Goal: Transaction & Acquisition: Download file/media

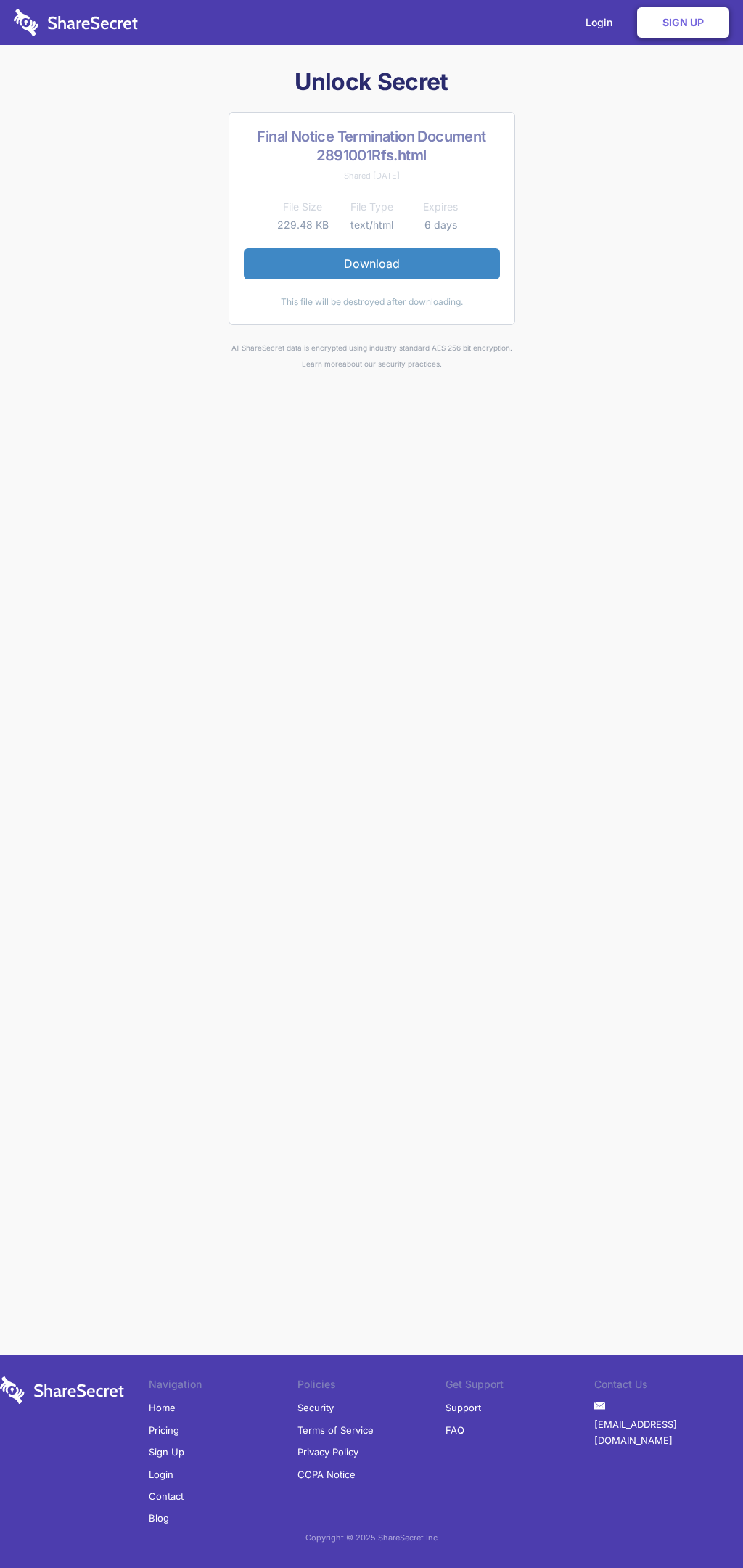
click at [372, 264] on link "Download" at bounding box center [371, 264] width 256 height 31
